Goal: Task Accomplishment & Management: Use online tool/utility

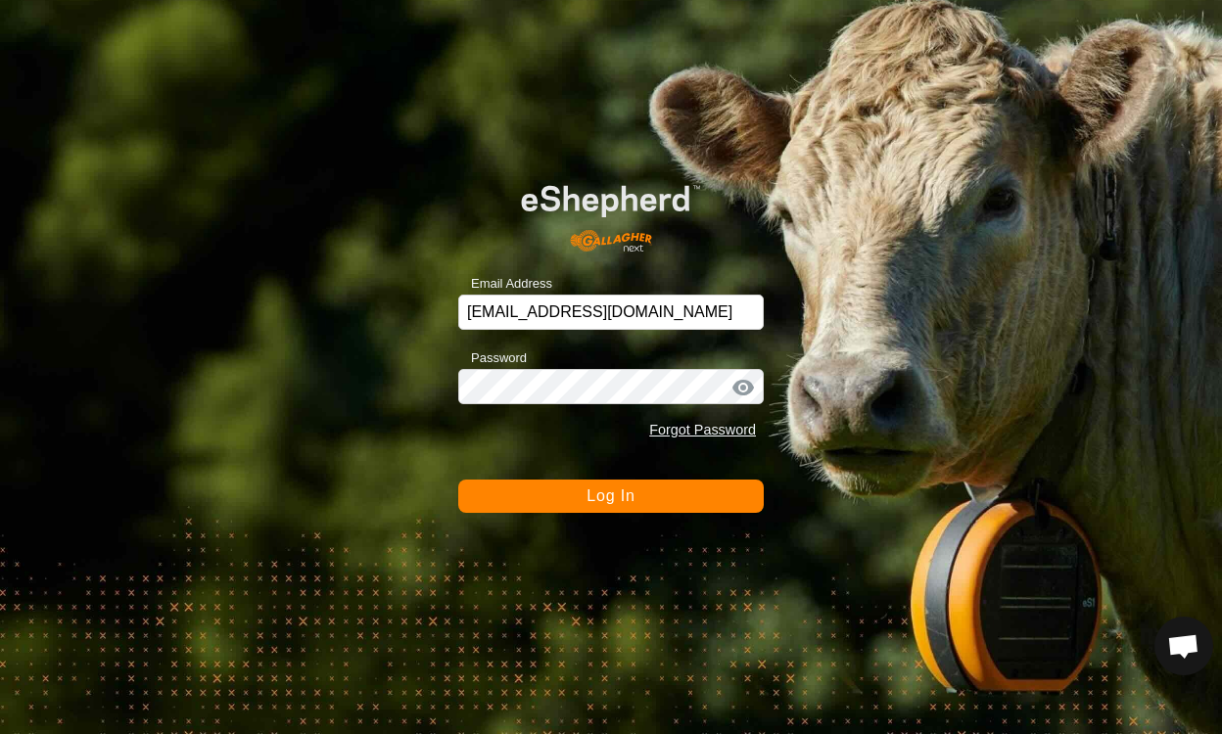
click at [704, 497] on button "Log In" at bounding box center [610, 496] width 305 height 33
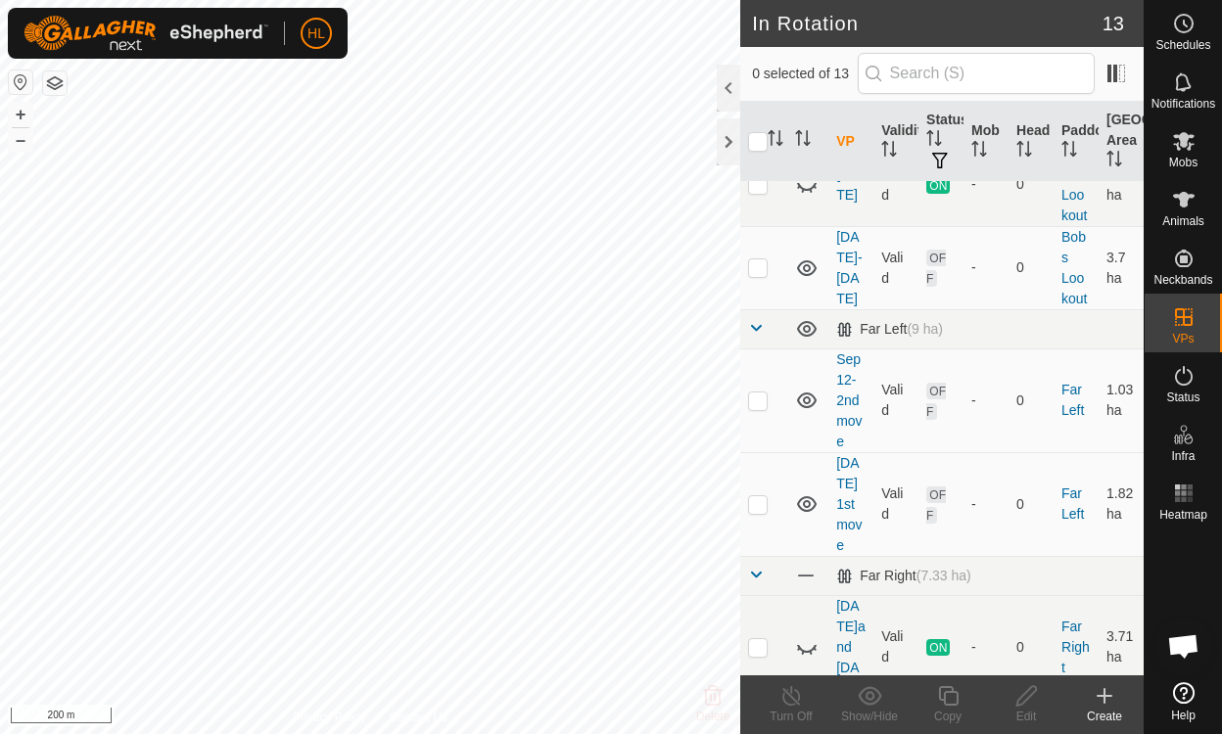
scroll to position [101, 0]
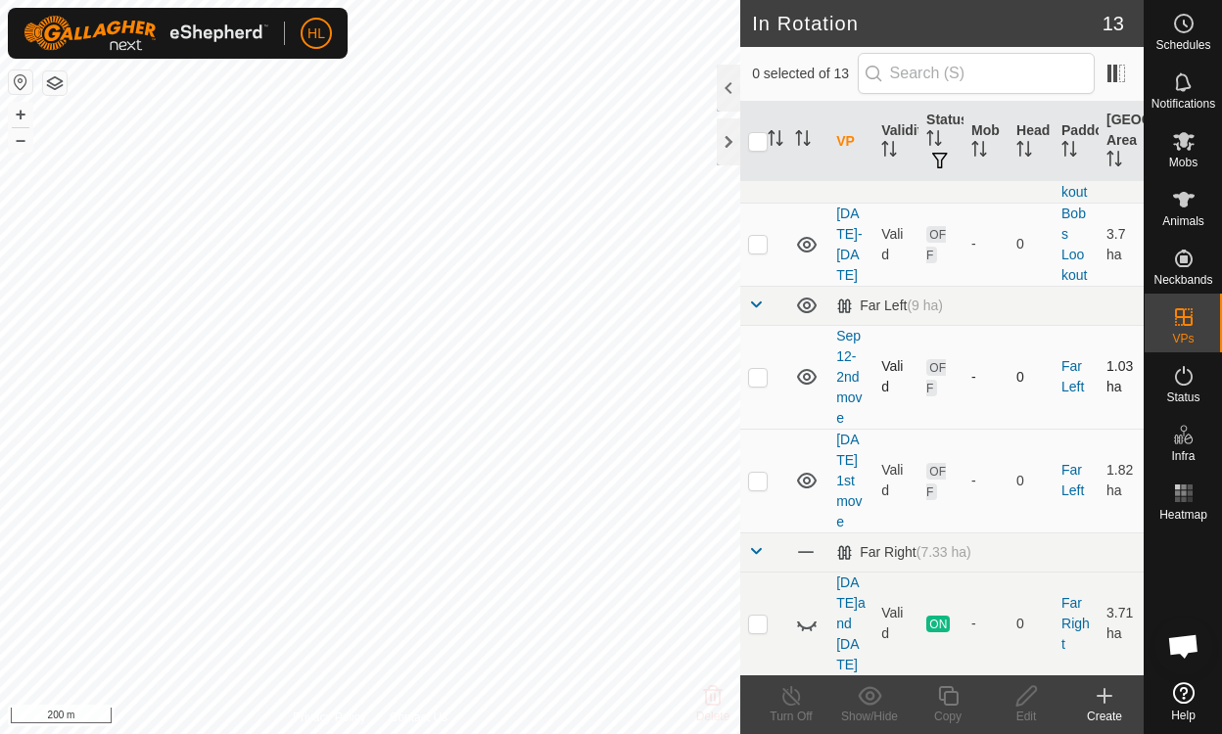
click at [754, 376] on p-checkbox at bounding box center [758, 377] width 20 height 16
click at [747, 376] on td at bounding box center [763, 377] width 47 height 104
checkbox input "false"
click at [759, 484] on p-checkbox at bounding box center [758, 481] width 20 height 16
click at [764, 484] on p-checkbox at bounding box center [758, 481] width 20 height 16
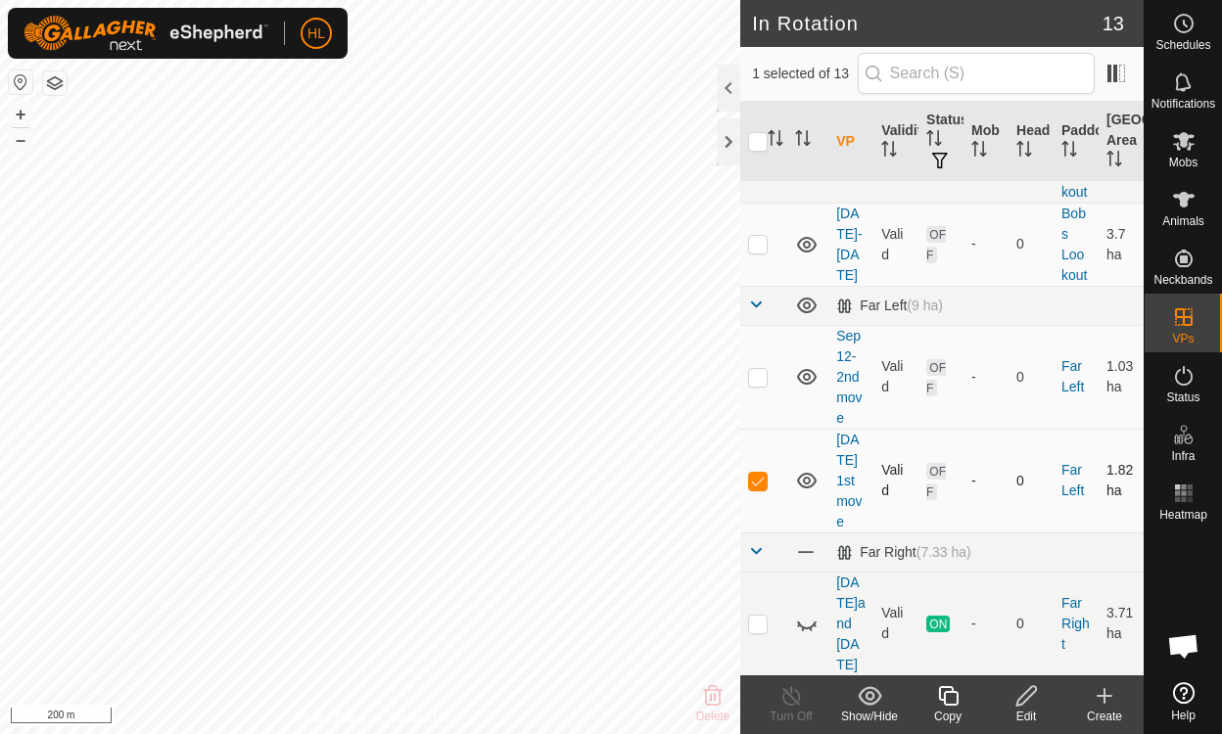
checkbox input "false"
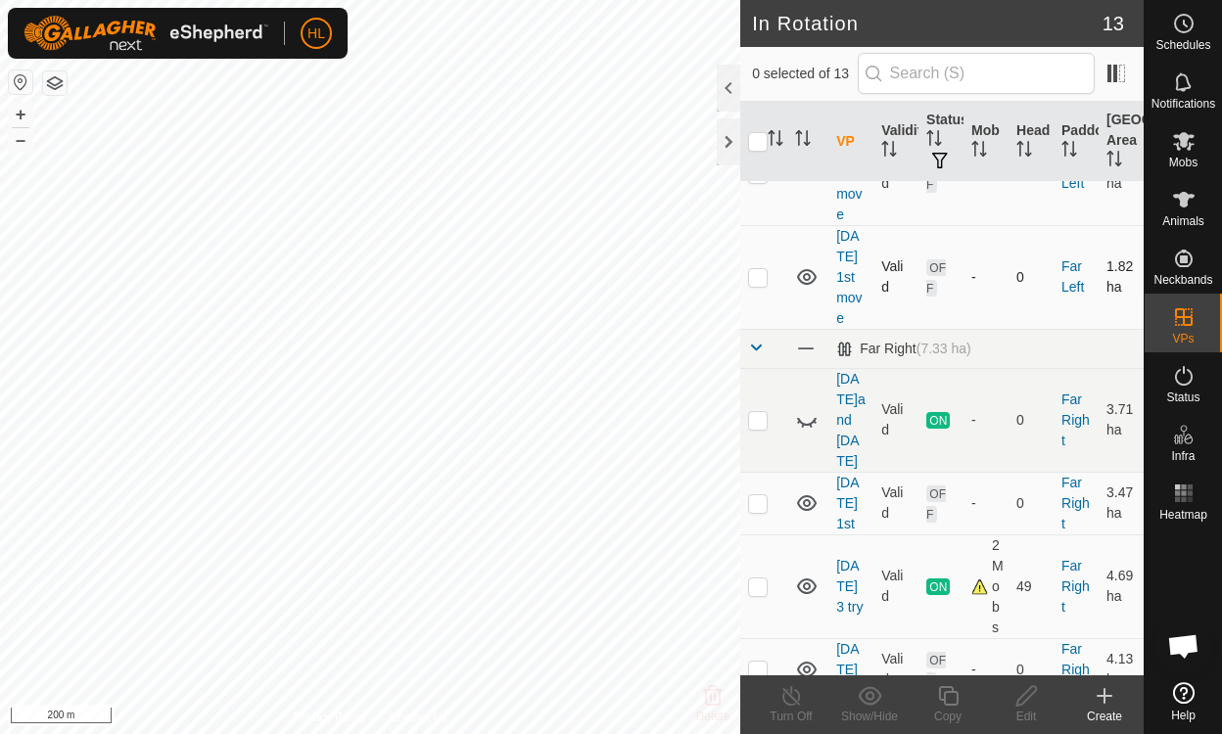
scroll to position [318, 0]
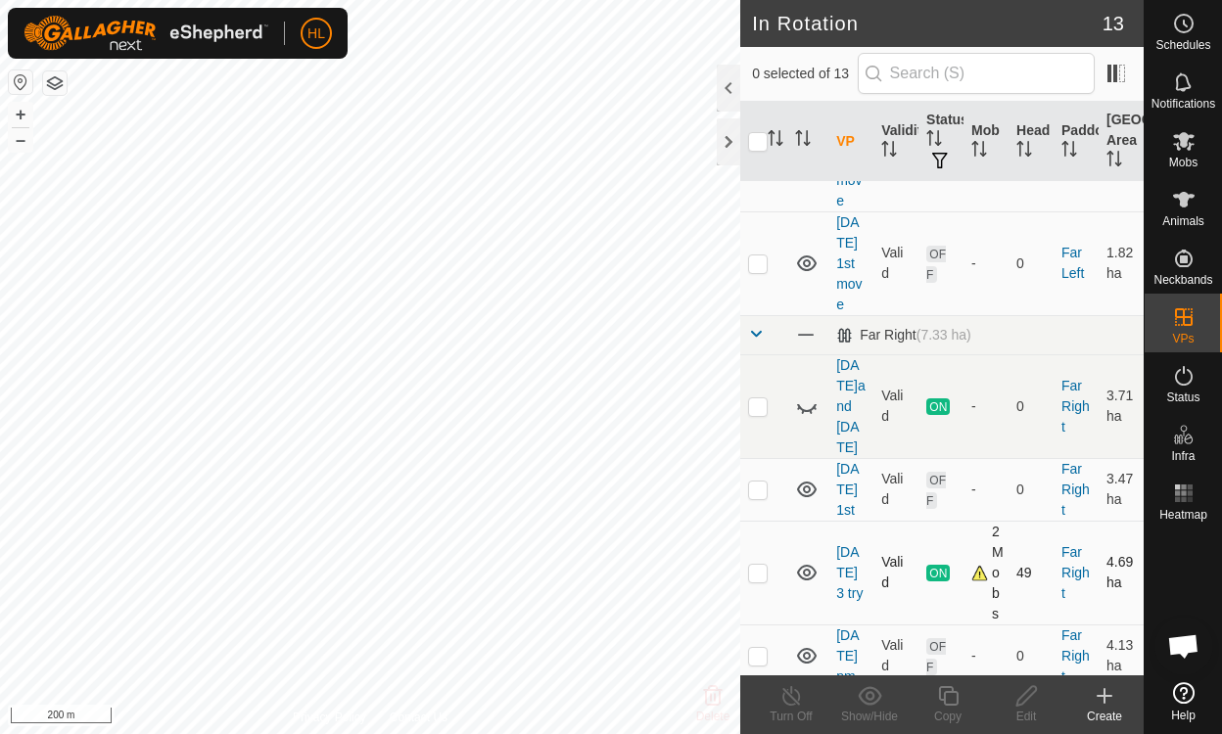
click at [759, 565] on p-checkbox at bounding box center [758, 573] width 20 height 16
click at [758, 565] on p-checkbox at bounding box center [758, 573] width 20 height 16
checkbox input "false"
click at [763, 648] on p-checkbox at bounding box center [758, 656] width 20 height 16
checkbox input "true"
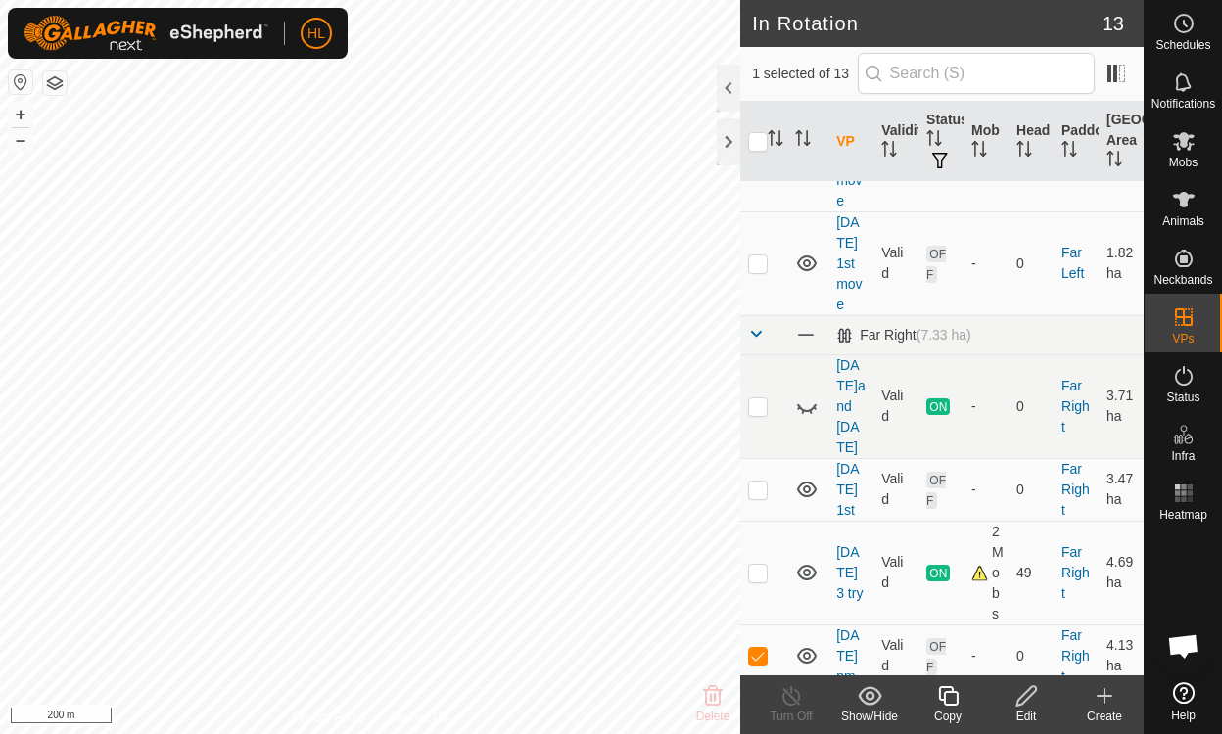
click at [1031, 704] on icon at bounding box center [1026, 695] width 24 height 23
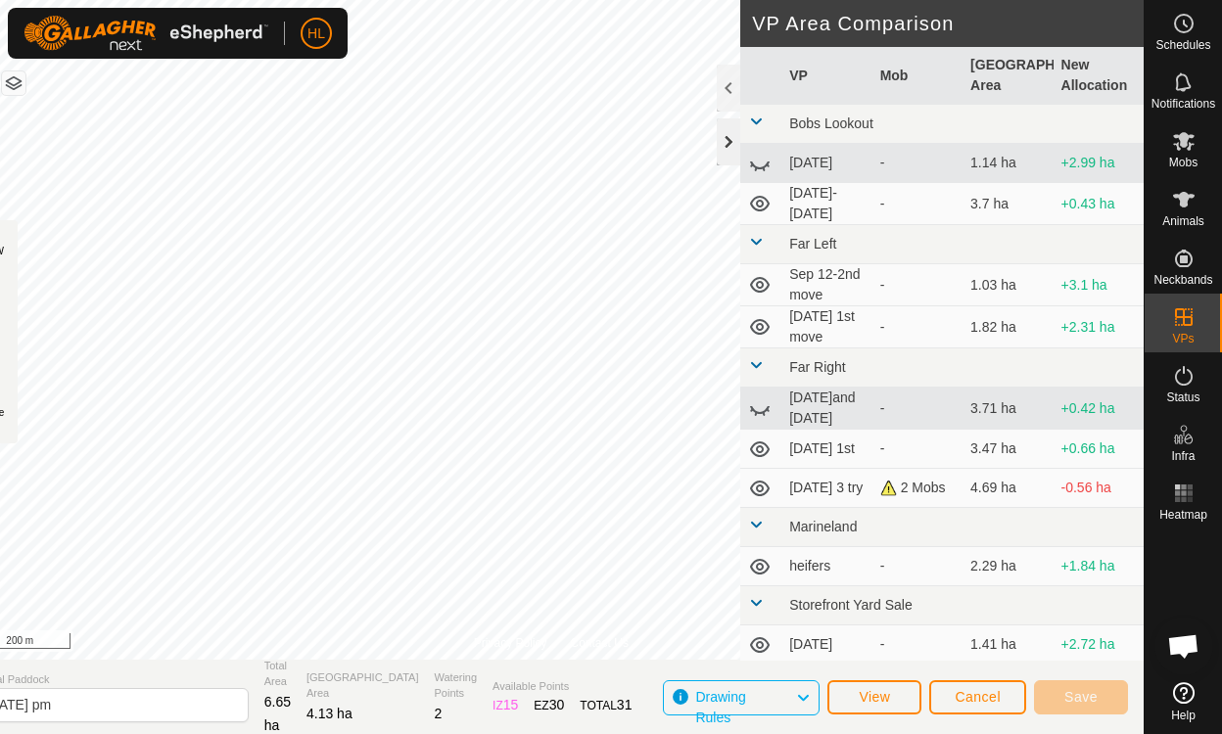
click at [727, 141] on div at bounding box center [728, 141] width 23 height 47
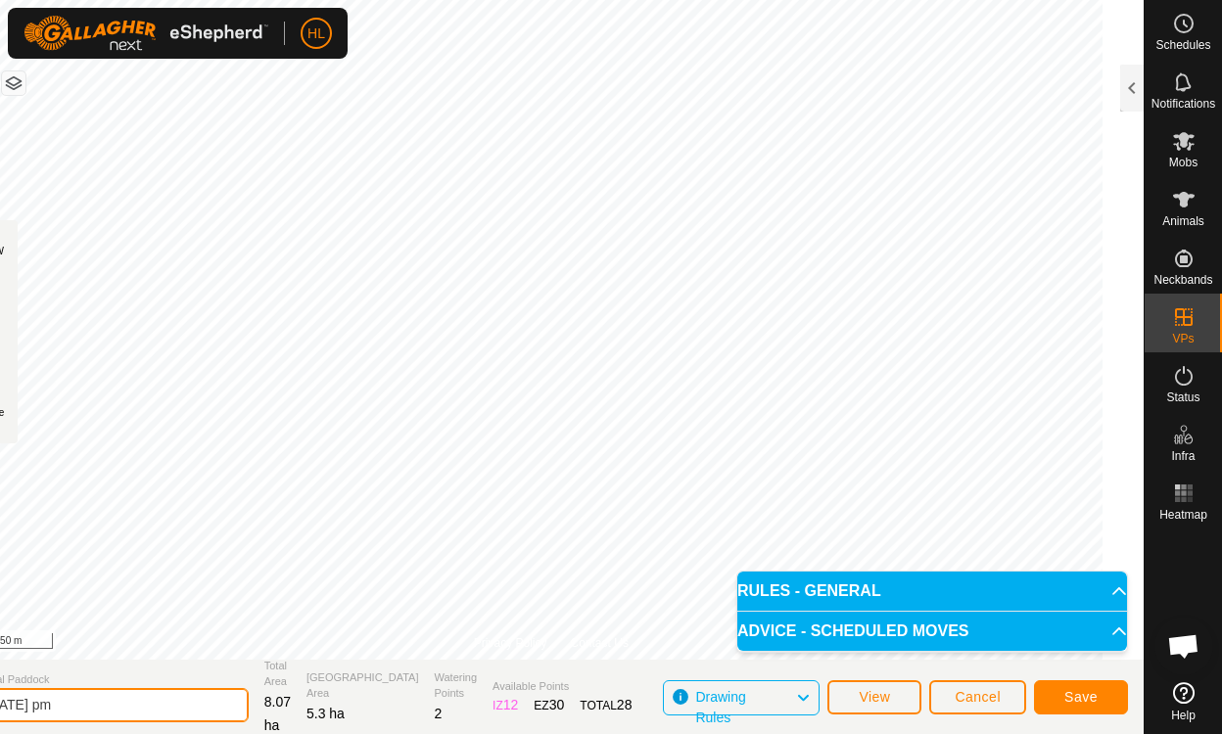
click at [75, 704] on input "sept 16 pm" at bounding box center [112, 705] width 274 height 34
type input "sept 18 pm"
click at [1059, 691] on button "Save" at bounding box center [1081, 697] width 94 height 34
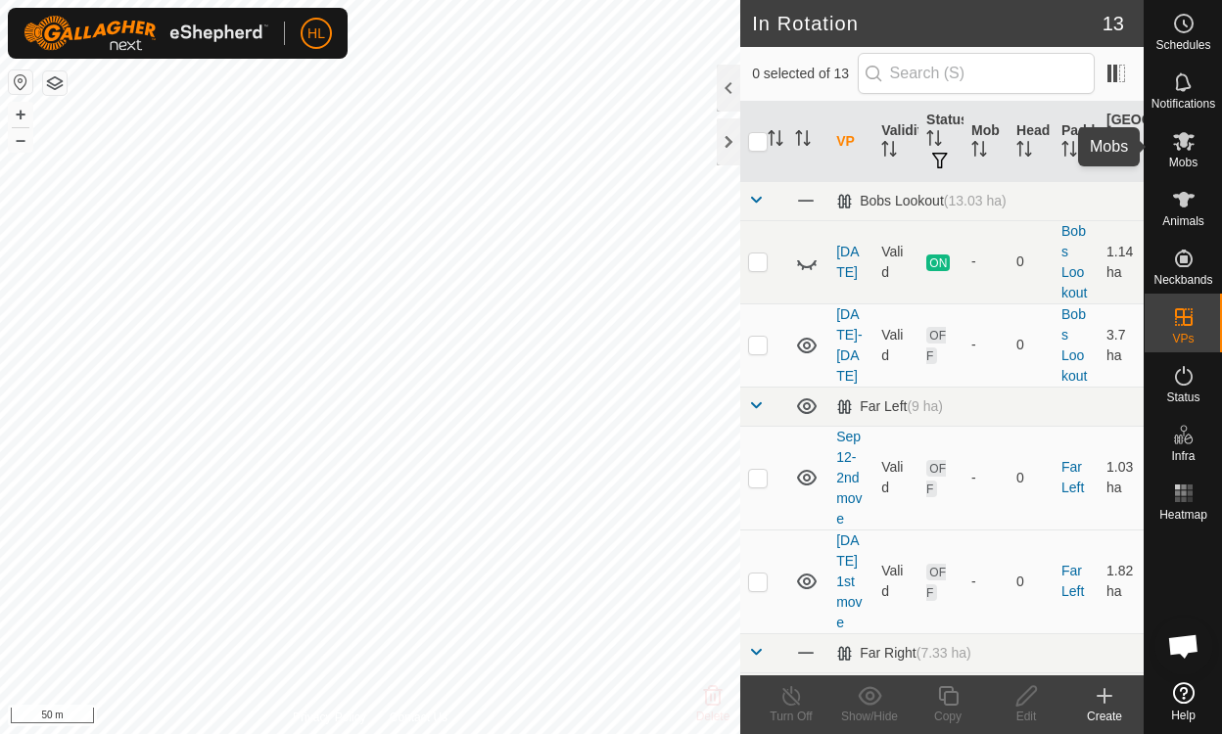
click at [1182, 140] on icon at bounding box center [1184, 141] width 22 height 19
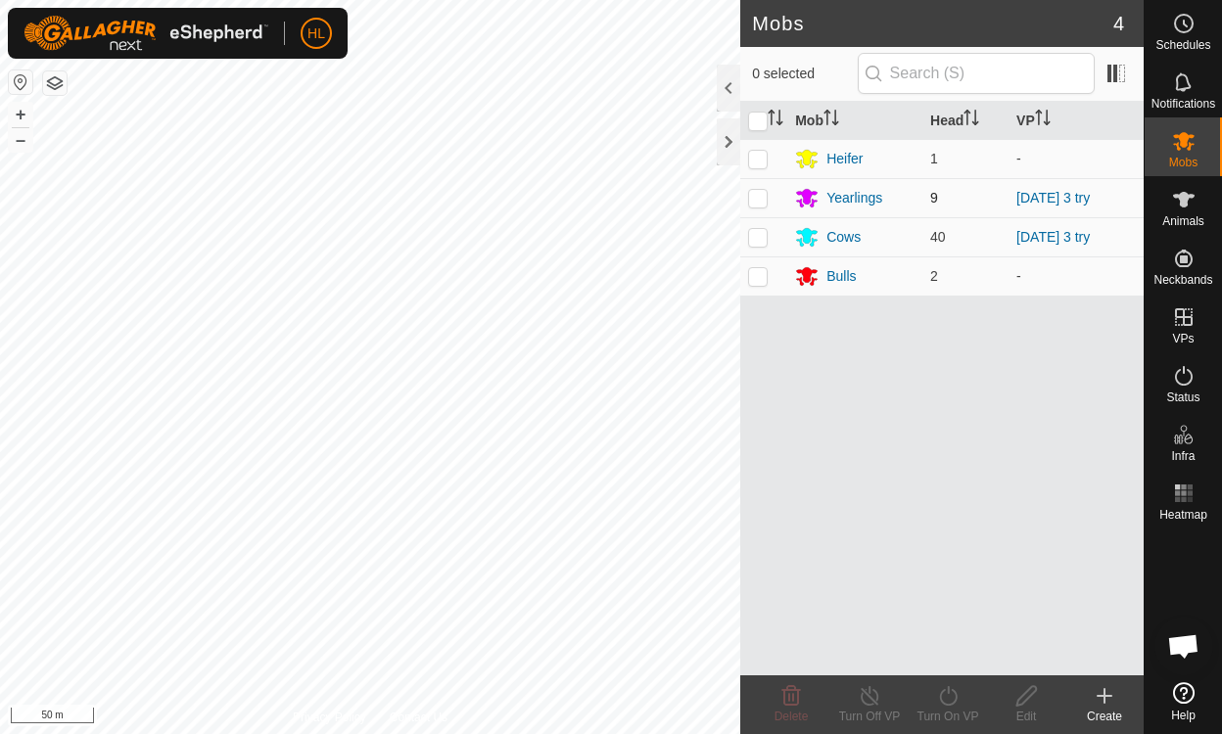
click at [758, 195] on p-checkbox at bounding box center [758, 198] width 20 height 16
checkbox input "true"
click at [760, 243] on p-checkbox at bounding box center [758, 237] width 20 height 16
checkbox input "true"
click at [951, 696] on icon at bounding box center [948, 695] width 24 height 23
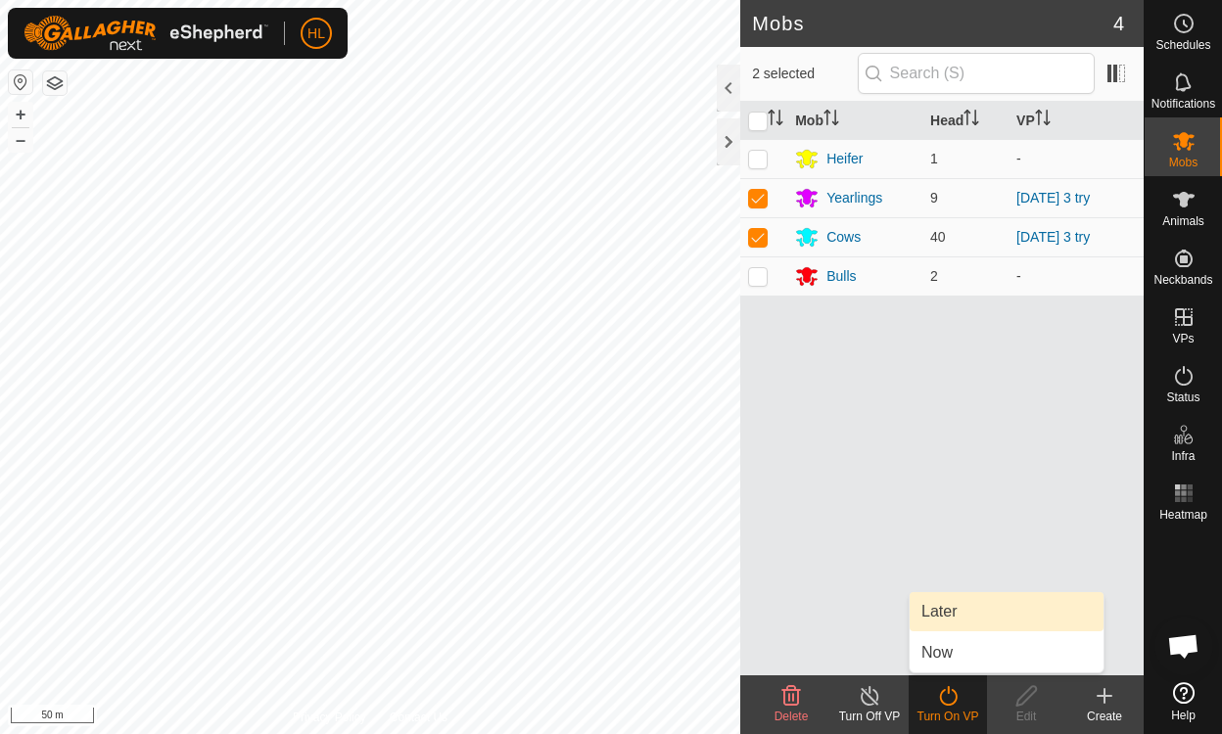
click at [936, 617] on link "Later" at bounding box center [1006, 611] width 194 height 39
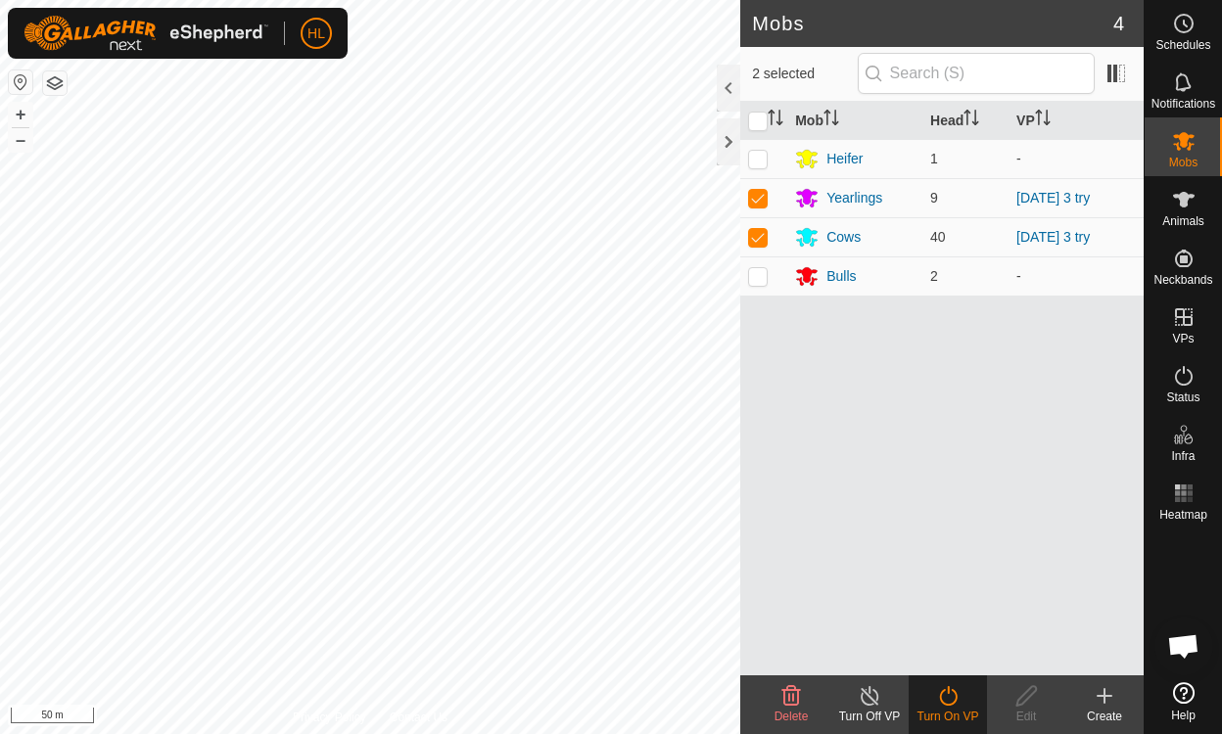
click at [954, 689] on icon at bounding box center [948, 695] width 24 height 23
click at [948, 699] on icon at bounding box center [948, 695] width 24 height 23
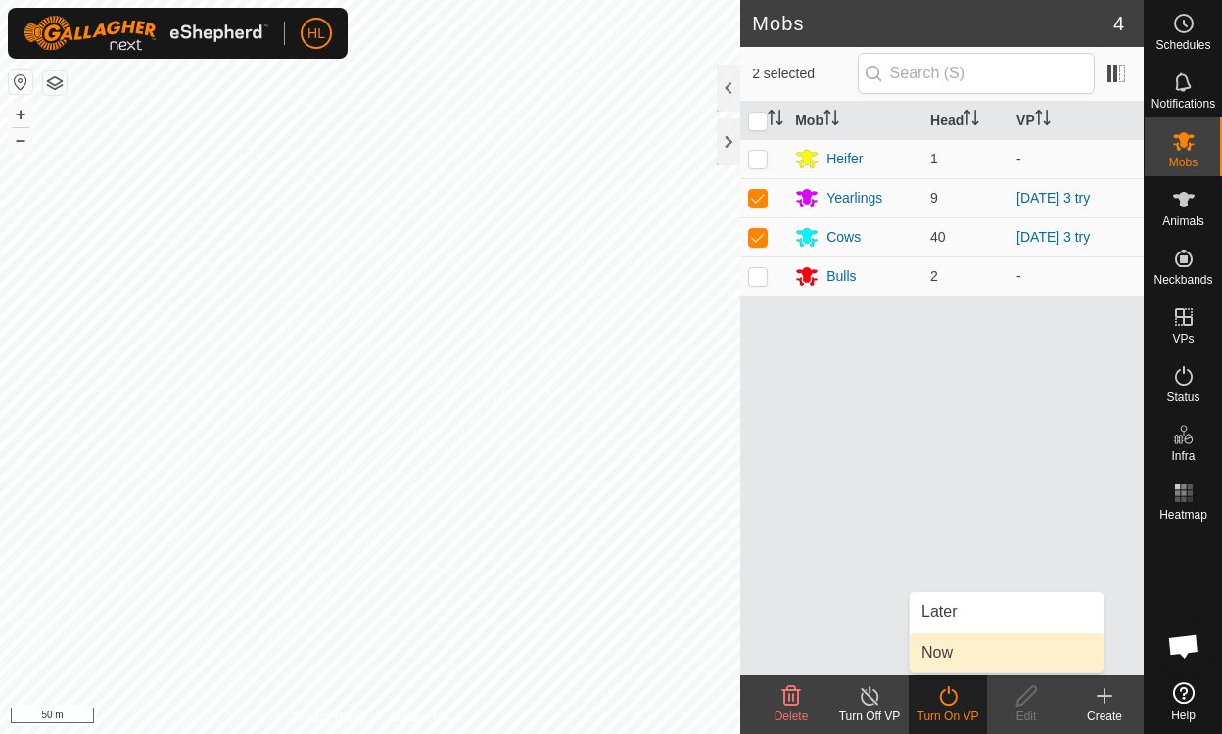
click at [934, 648] on link "Now" at bounding box center [1006, 652] width 194 height 39
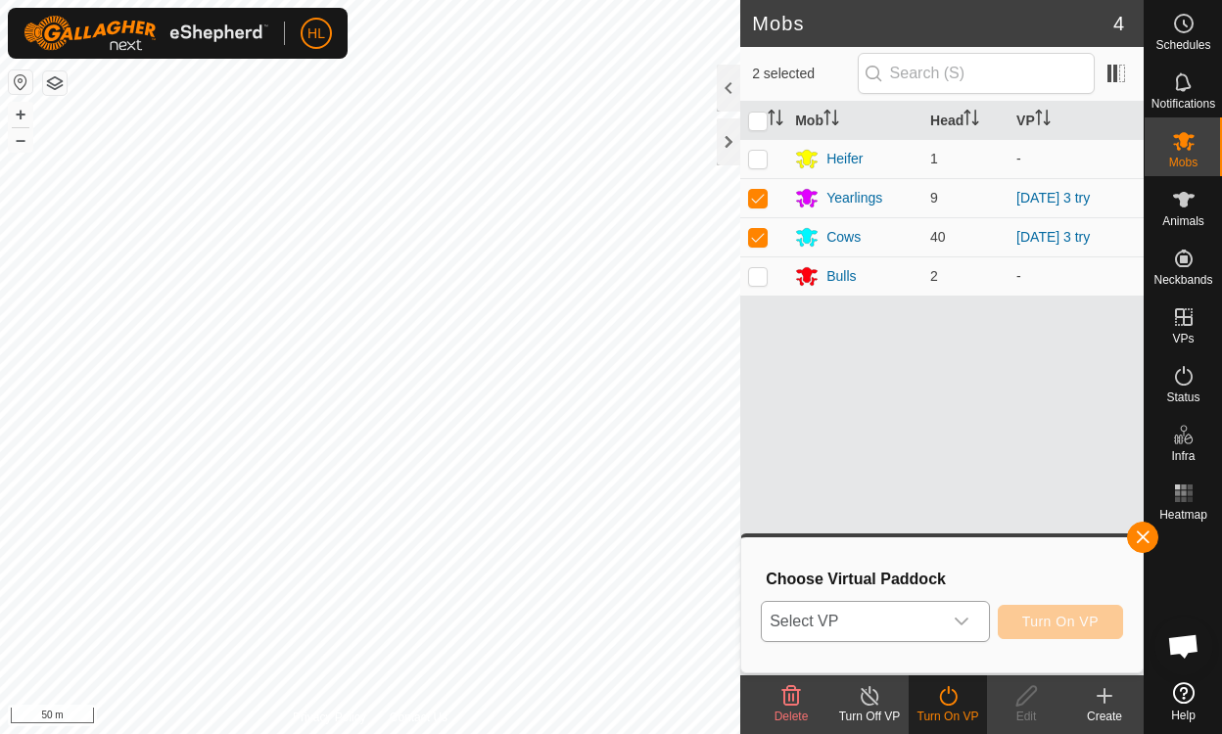
click at [967, 618] on icon "dropdown trigger" at bounding box center [961, 622] width 16 height 16
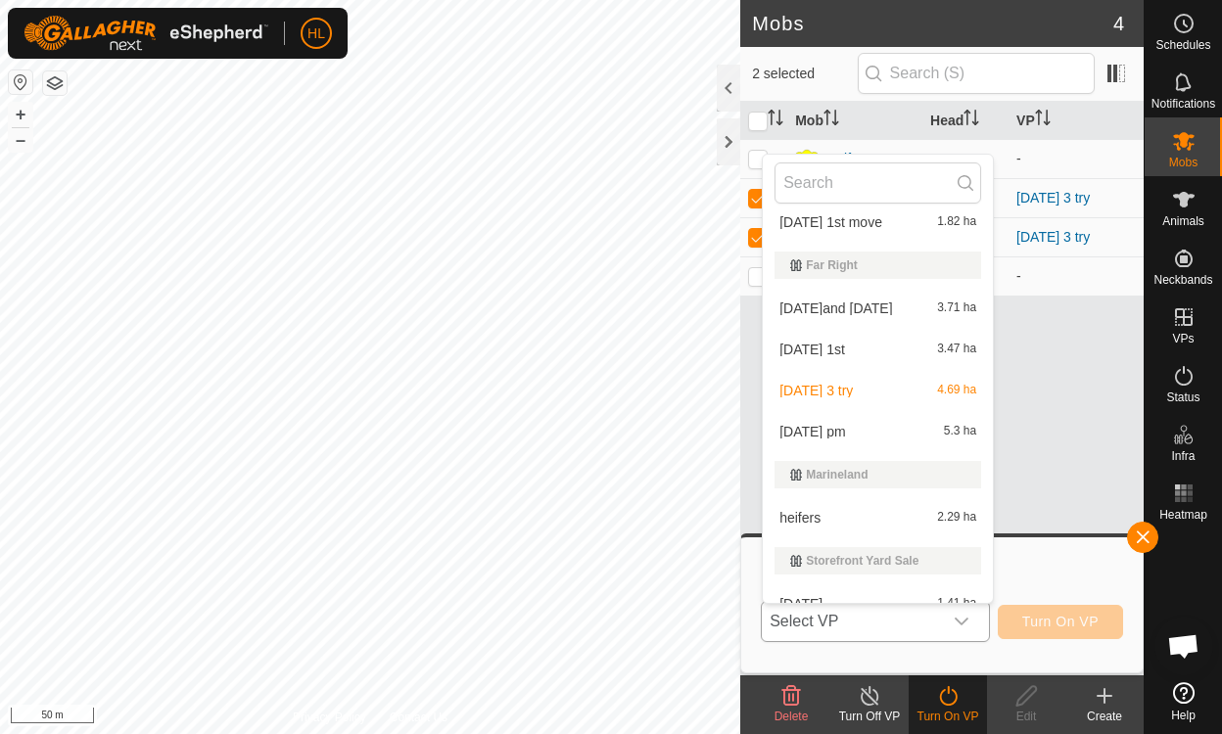
scroll to position [170, 0]
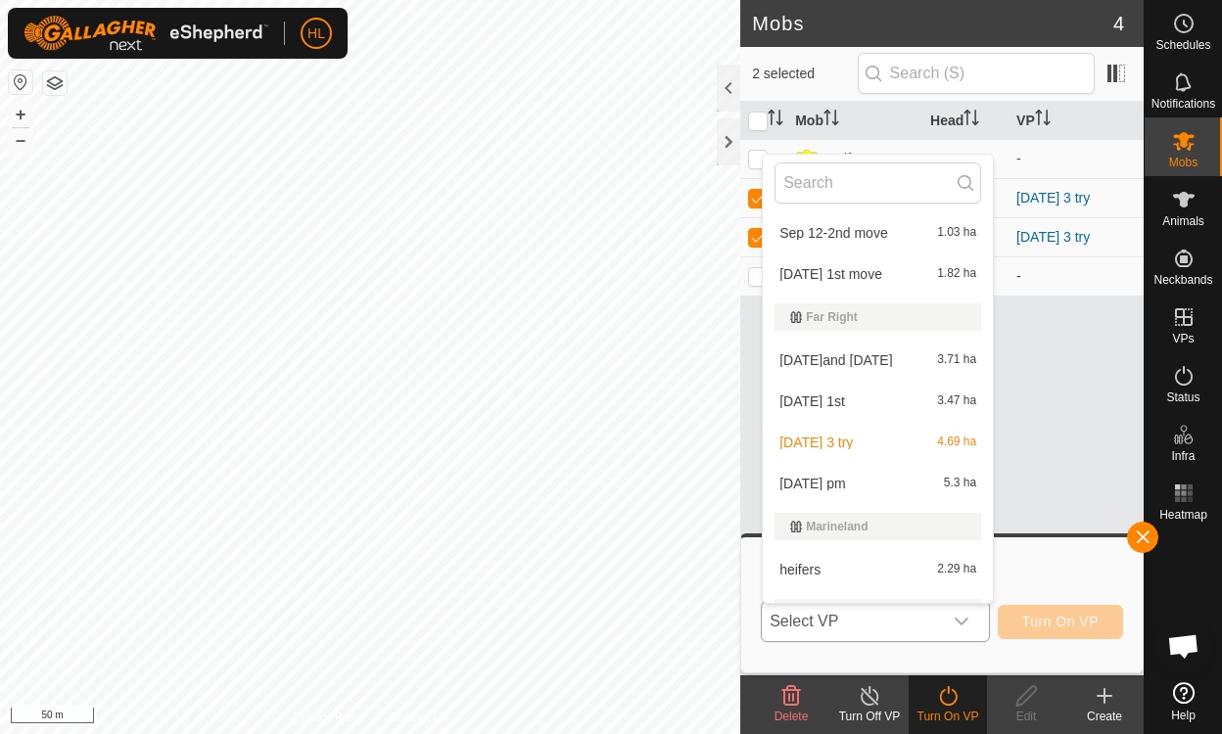
click at [819, 480] on li "sept 18 pm 5.3 ha" at bounding box center [878, 483] width 230 height 39
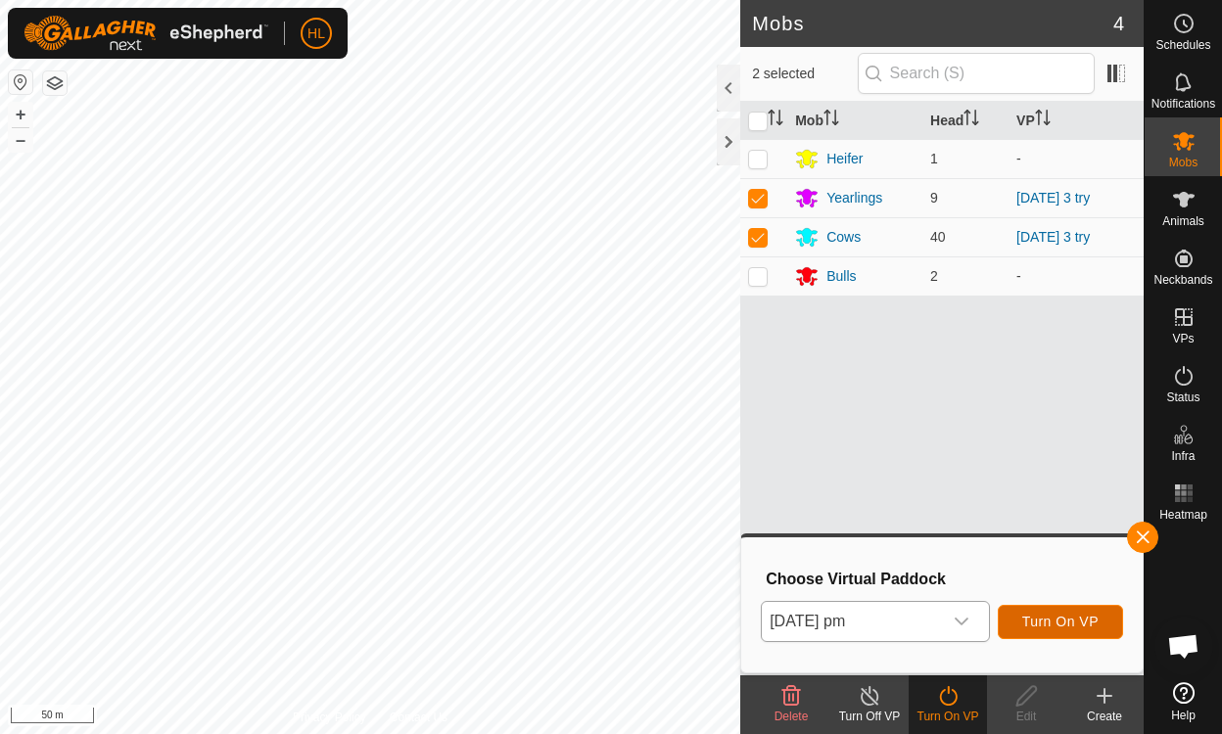
click at [1055, 622] on span "Turn On VP" at bounding box center [1060, 622] width 76 height 16
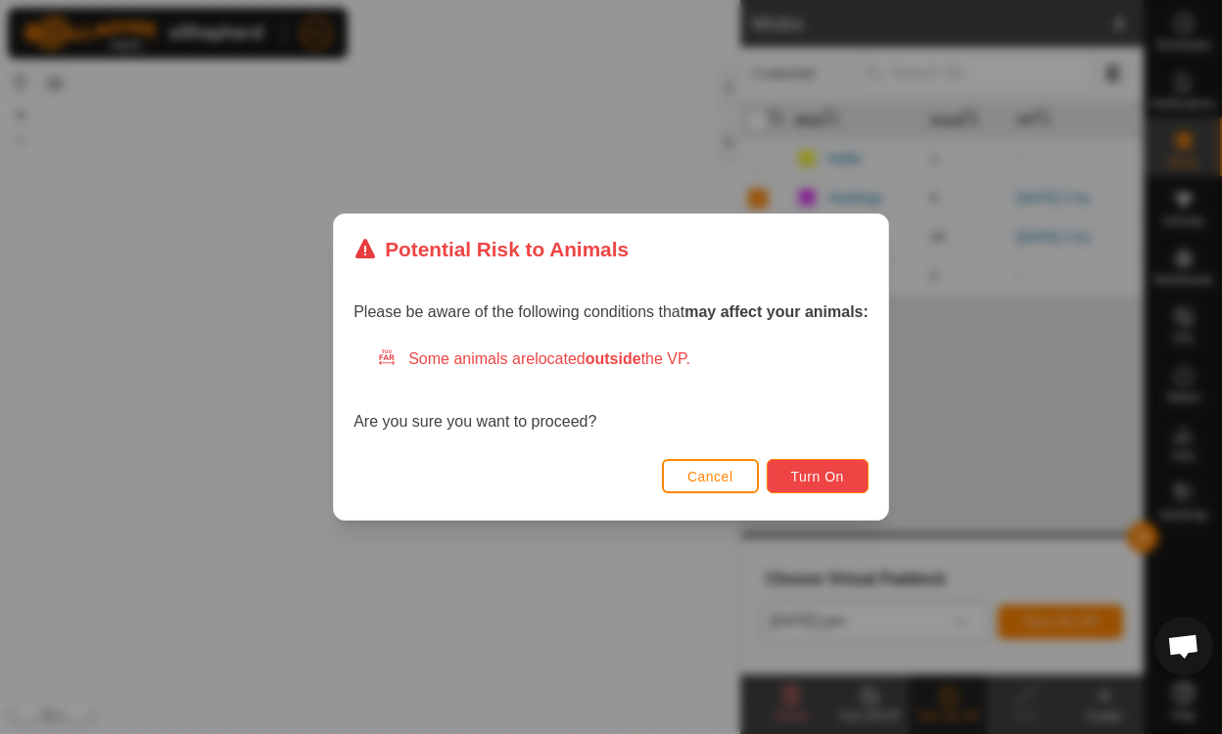
click at [846, 472] on button "Turn On" at bounding box center [817, 476] width 102 height 34
